Goal: Find specific page/section: Find specific page/section

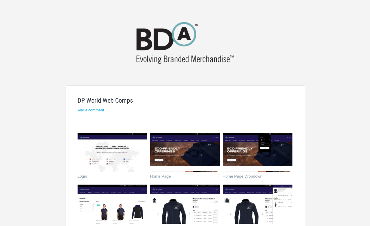
scroll to position [88, 0]
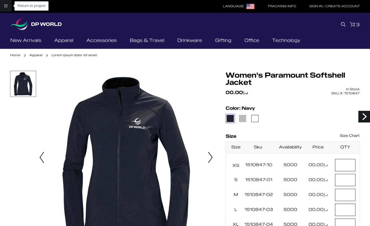
click at [7, 7] on link "Return to project" at bounding box center [6, 6] width 12 height 12
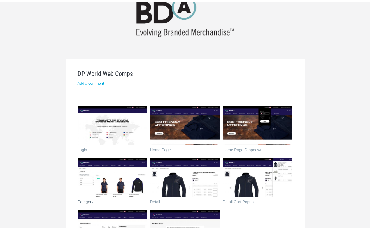
scroll to position [88, 0]
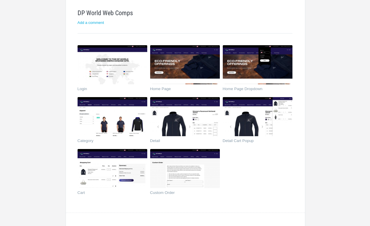
click at [354, 224] on html "DP World Web Comps Add a comment Login Home Page Home Page Dropdown Category De…" at bounding box center [185, 178] width 370 height 532
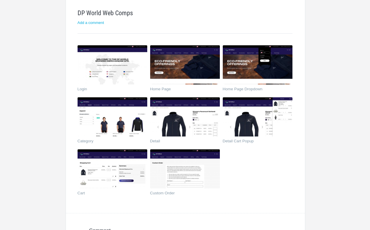
click at [320, 132] on html "DP World Web Comps Add a comment Login Home Page Home Page Dropdown Category De…" at bounding box center [185, 178] width 370 height 532
click at [369, 93] on html "DP World Web Comps Add a comment Login Home Page Home Page Dropdown Category De…" at bounding box center [185, 178] width 370 height 532
click at [344, 223] on html "DP World Web Comps Add a comment Login Home Page Home Page Dropdown Category De…" at bounding box center [185, 178] width 370 height 532
